Goal: Transaction & Acquisition: Purchase product/service

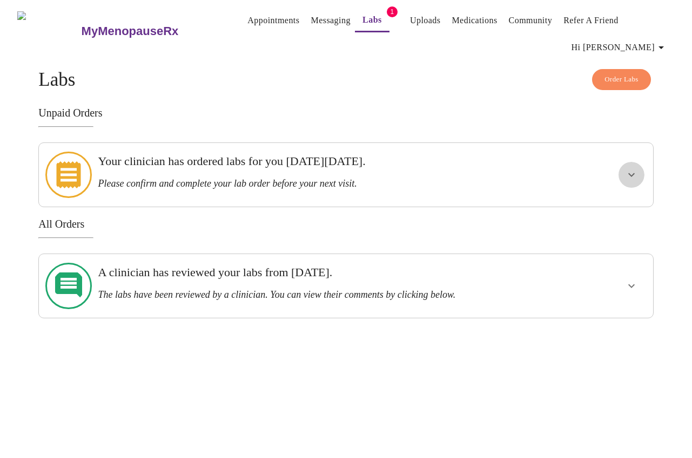
click at [641, 168] on button "show more" at bounding box center [631, 175] width 26 height 26
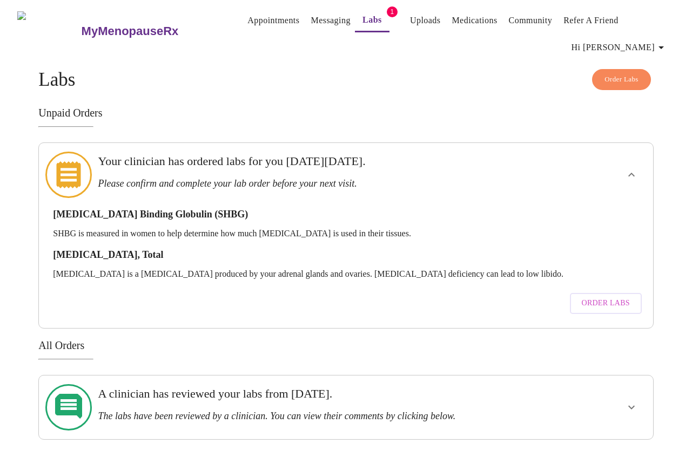
click at [611, 297] on span "Order Labs" at bounding box center [605, 303] width 48 height 13
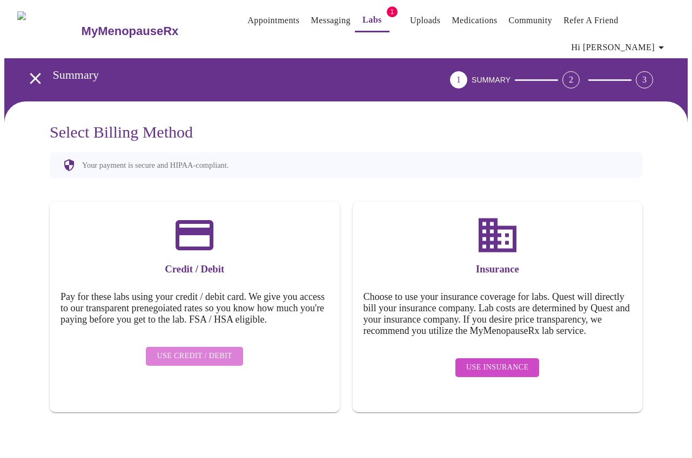
click at [212, 360] on span "Use Credit / Debit" at bounding box center [195, 356] width 76 height 13
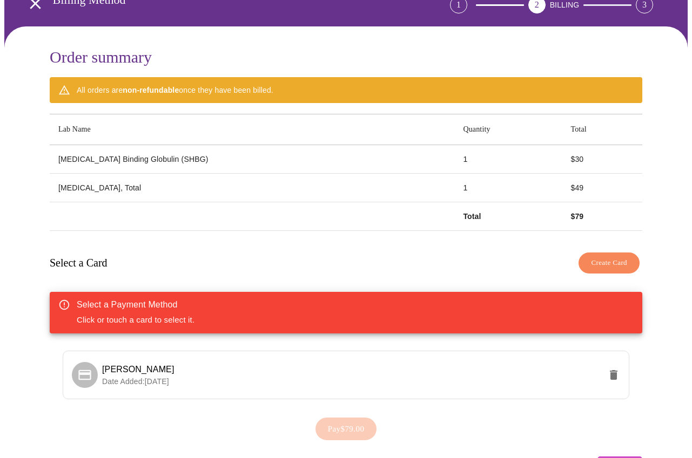
scroll to position [74, 0]
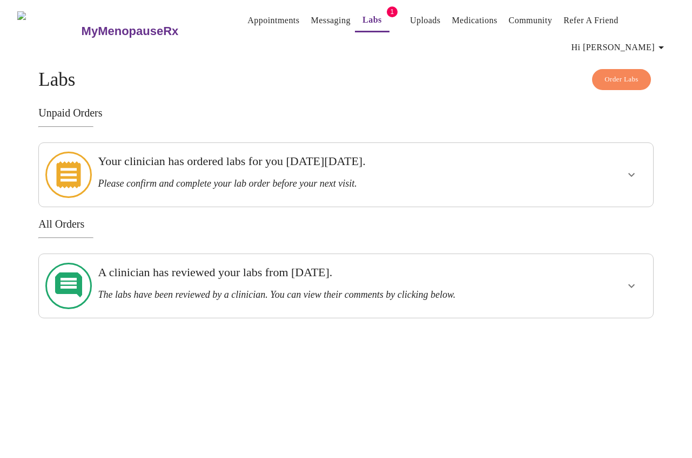
drag, startPoint x: 316, startPoint y: 175, endPoint x: 398, endPoint y: 167, distance: 82.5
click at [316, 178] on h3 "Please confirm and complete your lab order before your next visit." at bounding box center [316, 183] width 436 height 11
drag, startPoint x: 632, startPoint y: 162, endPoint x: 613, endPoint y: 162, distance: 18.9
click at [632, 168] on icon "show more" at bounding box center [631, 174] width 13 height 13
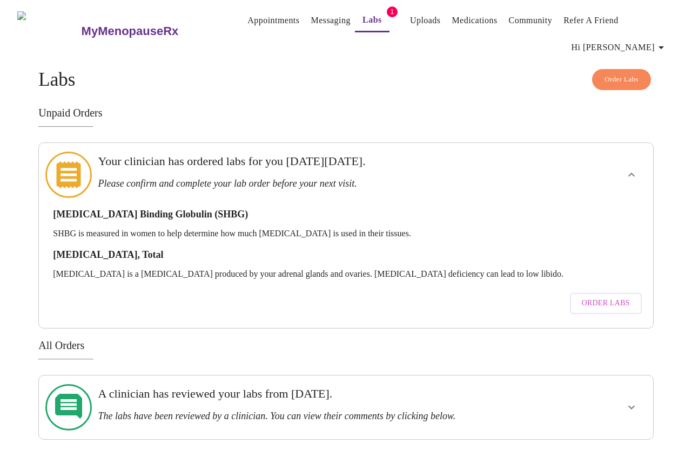
click at [597, 297] on span "Order Labs" at bounding box center [605, 303] width 48 height 13
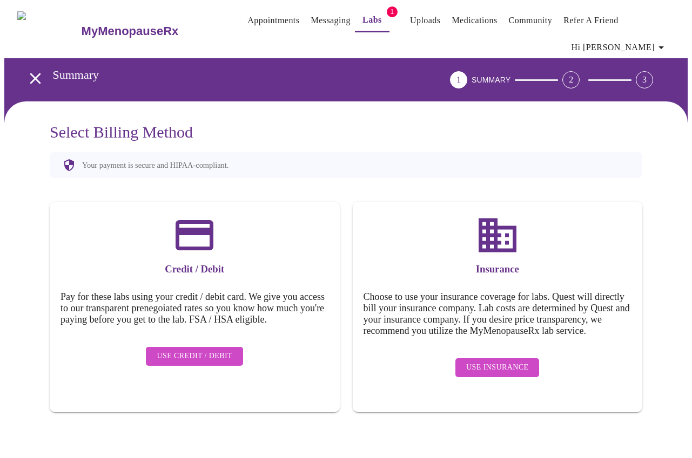
click at [222, 358] on span "Use Credit / Debit" at bounding box center [195, 356] width 76 height 13
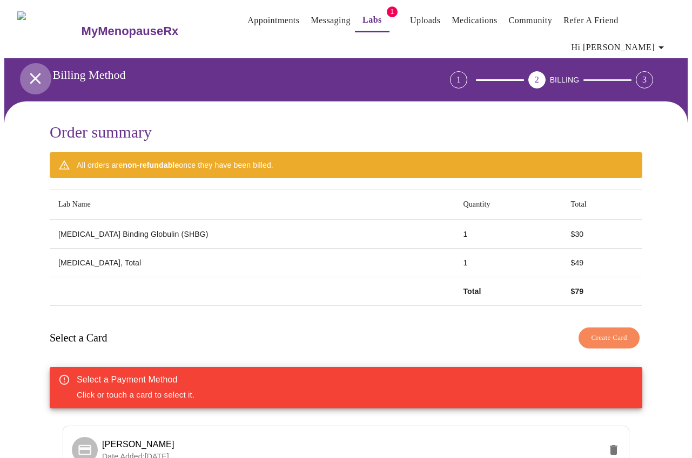
click at [31, 71] on icon "open drawer" at bounding box center [35, 78] width 19 height 19
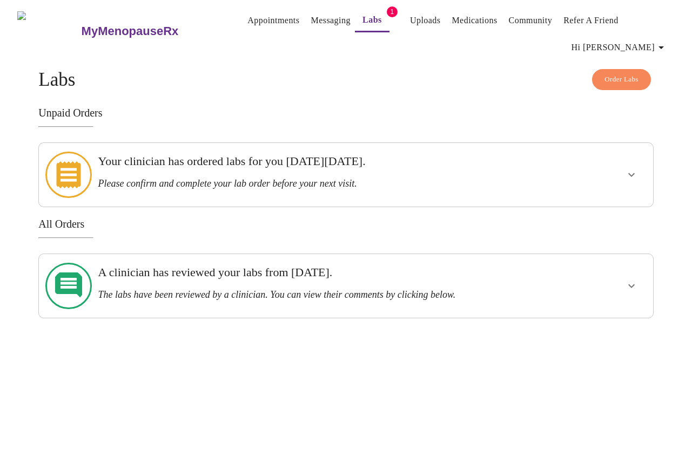
click at [634, 168] on icon "show more" at bounding box center [631, 174] width 13 height 13
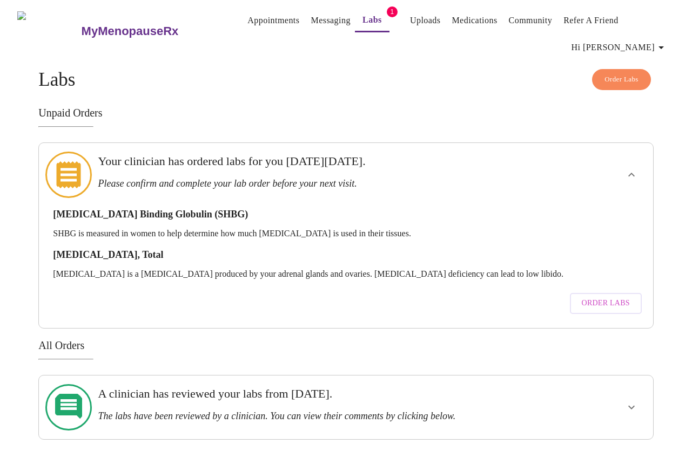
click at [620, 297] on span "Order Labs" at bounding box center [605, 303] width 48 height 13
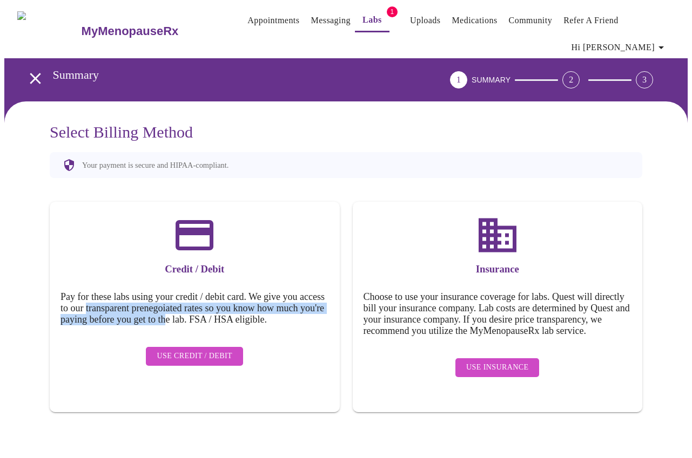
drag, startPoint x: 117, startPoint y: 306, endPoint x: 227, endPoint y: 315, distance: 110.5
click at [227, 315] on h5 "Pay for these labs using your credit / debit card. We give you access to our tr…" at bounding box center [194, 309] width 268 height 34
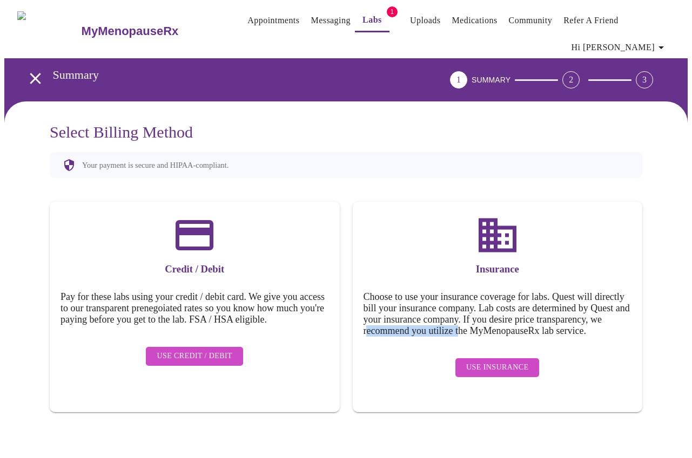
drag, startPoint x: 442, startPoint y: 323, endPoint x: 514, endPoint y: 323, distance: 72.9
click at [536, 323] on h5 "Choose to use your insurance coverage for labs. Quest will directly bill your i…" at bounding box center [497, 314] width 268 height 45
click at [194, 363] on span "Use Credit / Debit" at bounding box center [195, 356] width 76 height 13
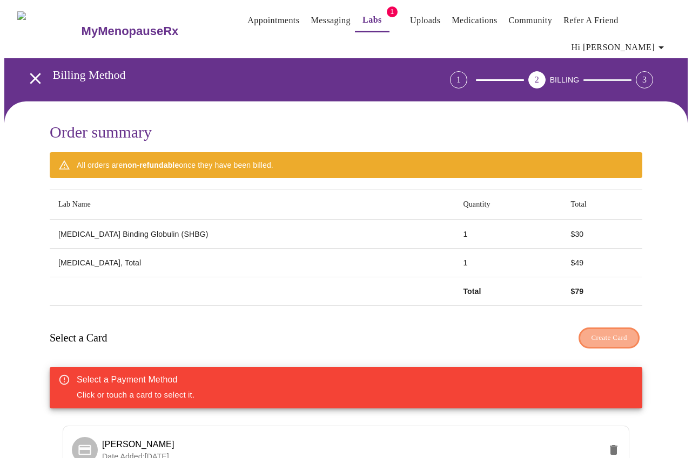
click at [607, 337] on span "Create Card" at bounding box center [609, 338] width 36 height 12
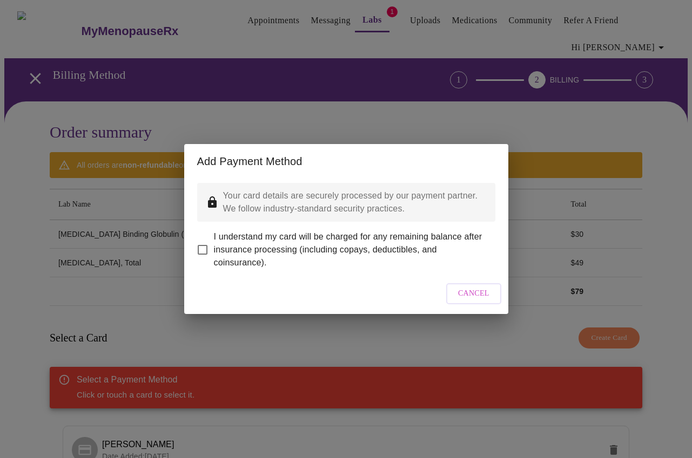
click at [206, 240] on input "I understand my card will be charged for any remaining balance after insurance …" at bounding box center [202, 250] width 23 height 23
checkbox input "true"
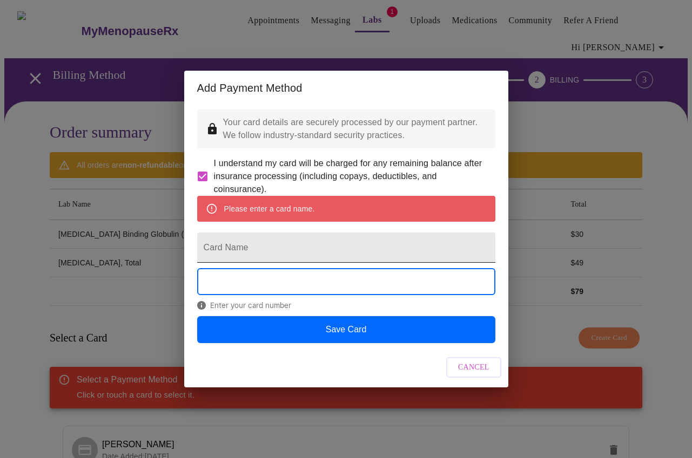
click at [305, 244] on input "Card Name" at bounding box center [346, 248] width 298 height 30
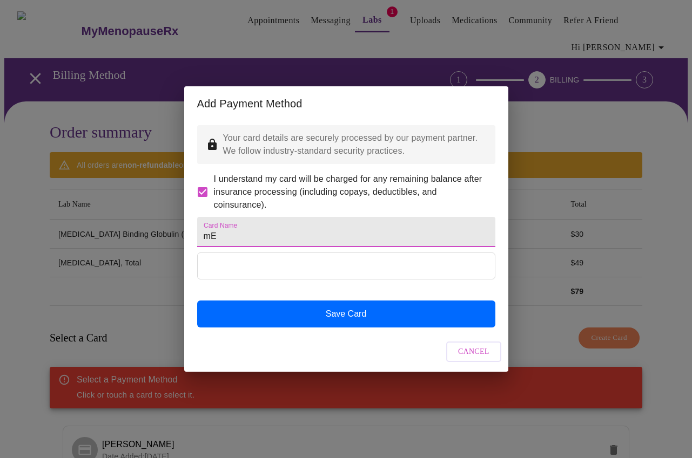
type input "m"
type input "Meagan Robertson"
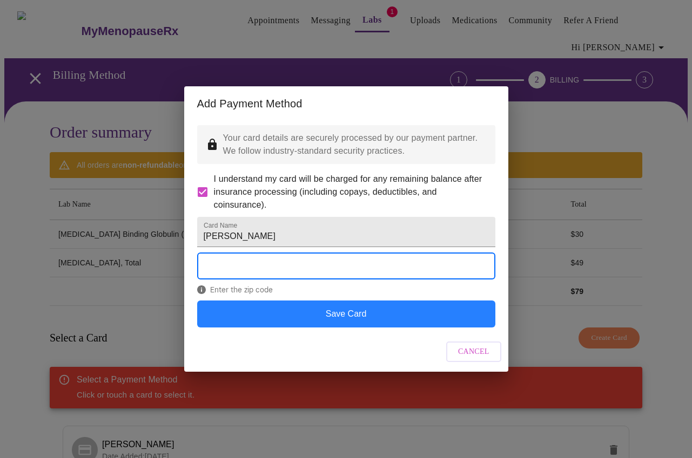
click at [383, 328] on button "Save Card" at bounding box center [346, 314] width 298 height 27
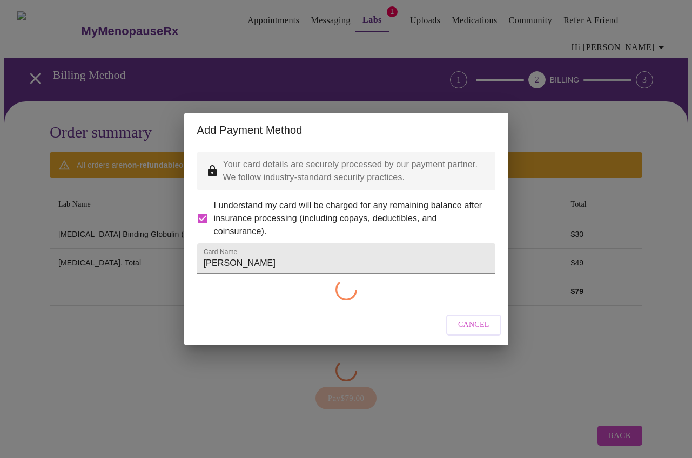
checkbox input "false"
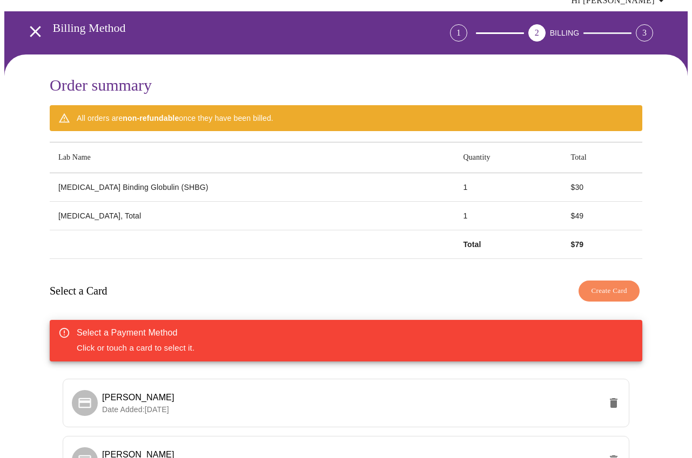
scroll to position [121, 0]
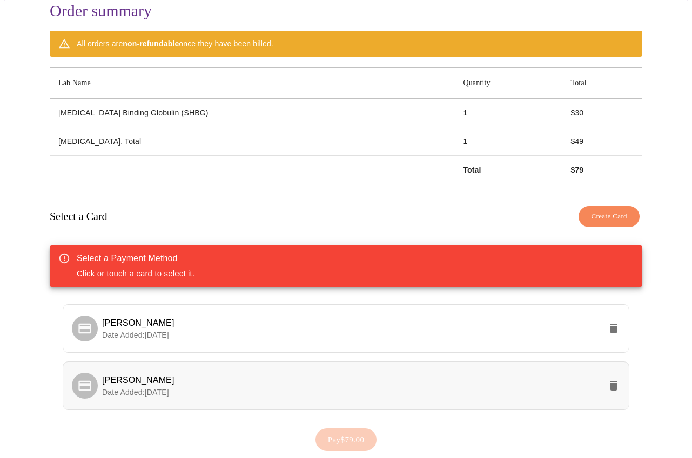
click at [212, 377] on span "Meagan Robertson" at bounding box center [351, 380] width 498 height 13
click at [370, 432] on button "Pay $79.00" at bounding box center [346, 440] width 62 height 23
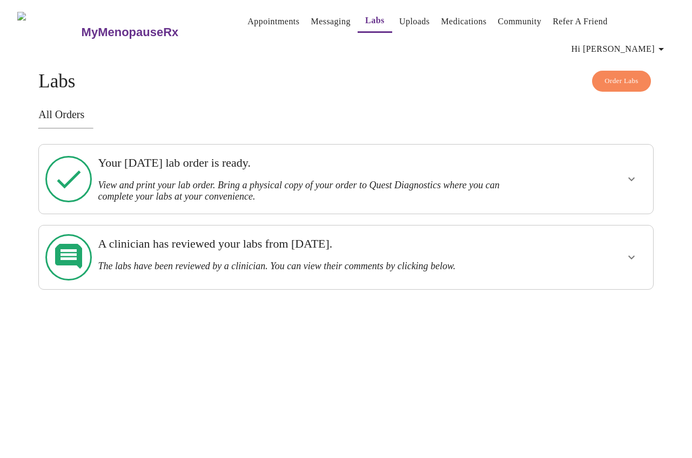
click at [627, 173] on icon "show more" at bounding box center [631, 179] width 13 height 13
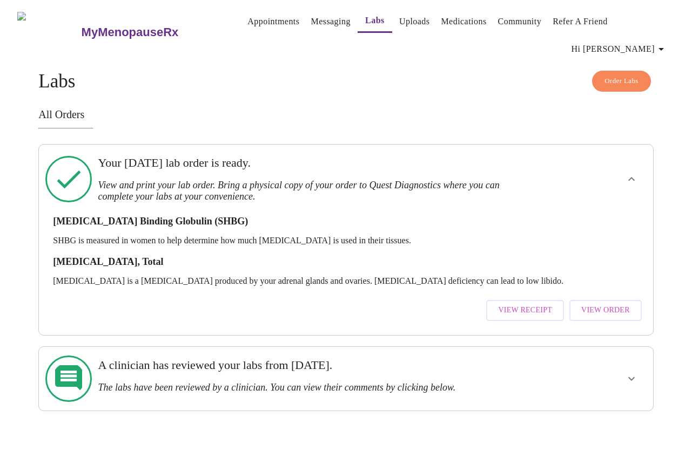
click at [532, 304] on span "View Receipt" at bounding box center [525, 310] width 54 height 13
click at [607, 304] on span "View Order" at bounding box center [605, 310] width 49 height 13
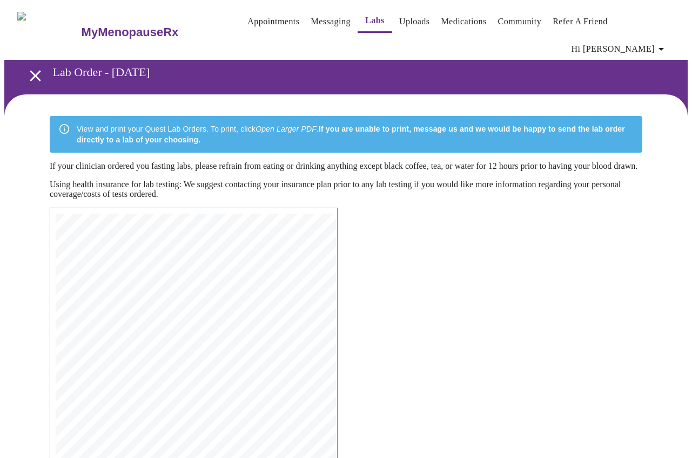
click at [691, 227] on html "MyMenopauseRx Appointments Messaging Labs Uploads Medications Community Refer a…" at bounding box center [346, 320] width 692 height 640
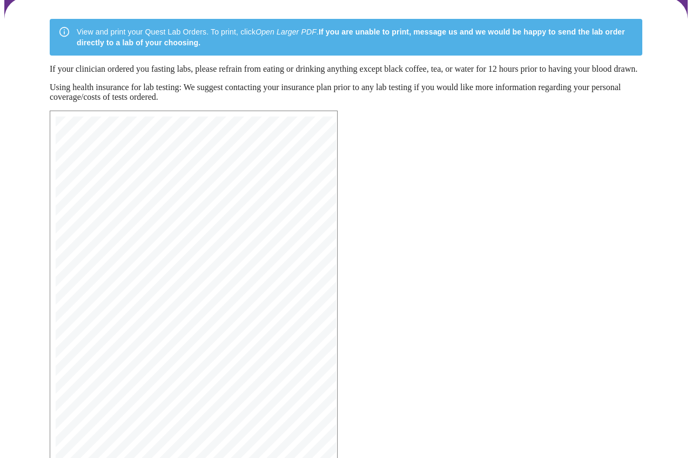
scroll to position [177, 0]
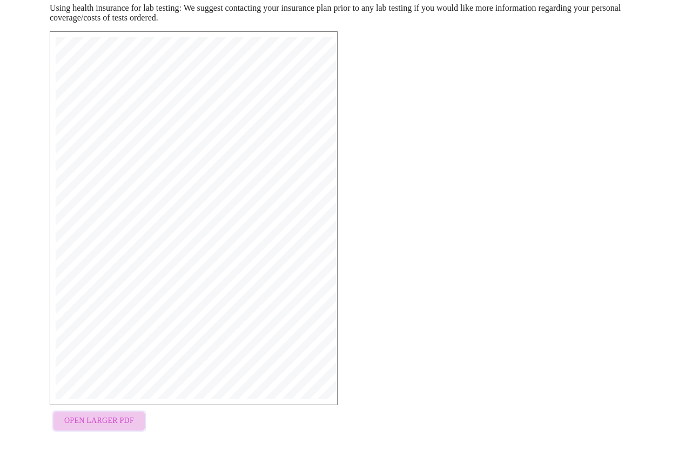
click at [124, 424] on span "Open Larger PDF" at bounding box center [99, 421] width 70 height 13
drag, startPoint x: 558, startPoint y: 126, endPoint x: 526, endPoint y: 109, distance: 36.7
click at [558, 126] on div "MyMenopauseRx Medical Group 1604 N Main St Wheaton, IL 60187 Phone: (630) 480-0…" at bounding box center [345, 234] width 609 height 423
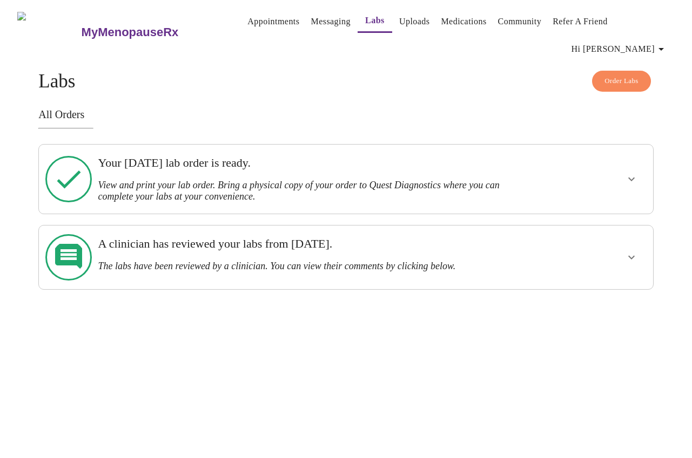
click at [314, 22] on link "Messaging" at bounding box center [329, 21] width 39 height 15
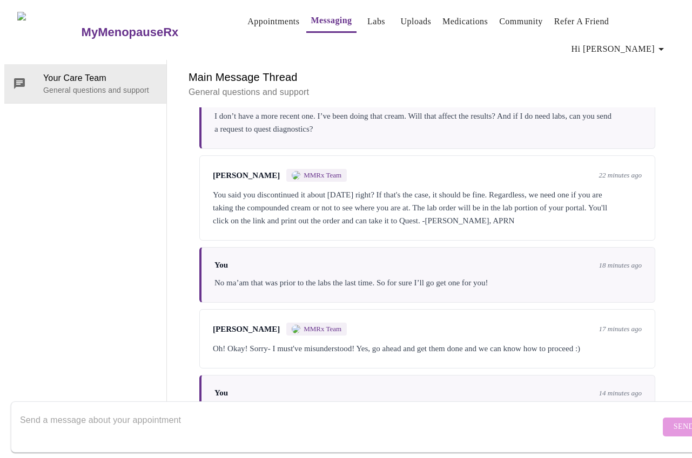
scroll to position [1820, 0]
click at [480, 410] on textarea "Send a message about your appointment" at bounding box center [340, 427] width 640 height 35
type textarea "Dumb question, do I need to be fasting for these labs?"
click at [665, 418] on button "Send" at bounding box center [683, 427] width 42 height 19
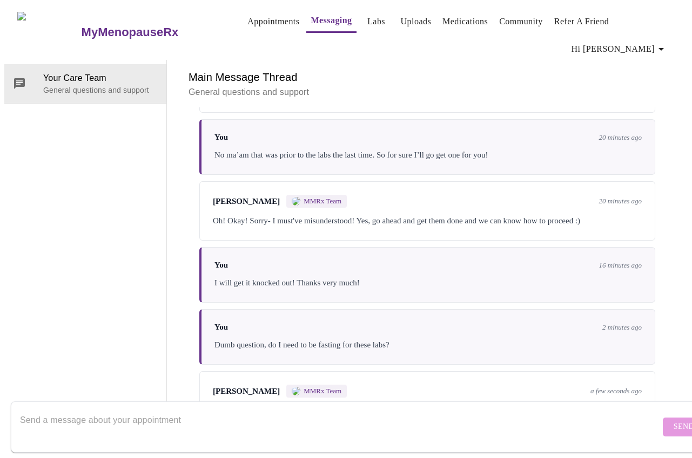
scroll to position [1953, 0]
